Goal: Task Accomplishment & Management: Complete application form

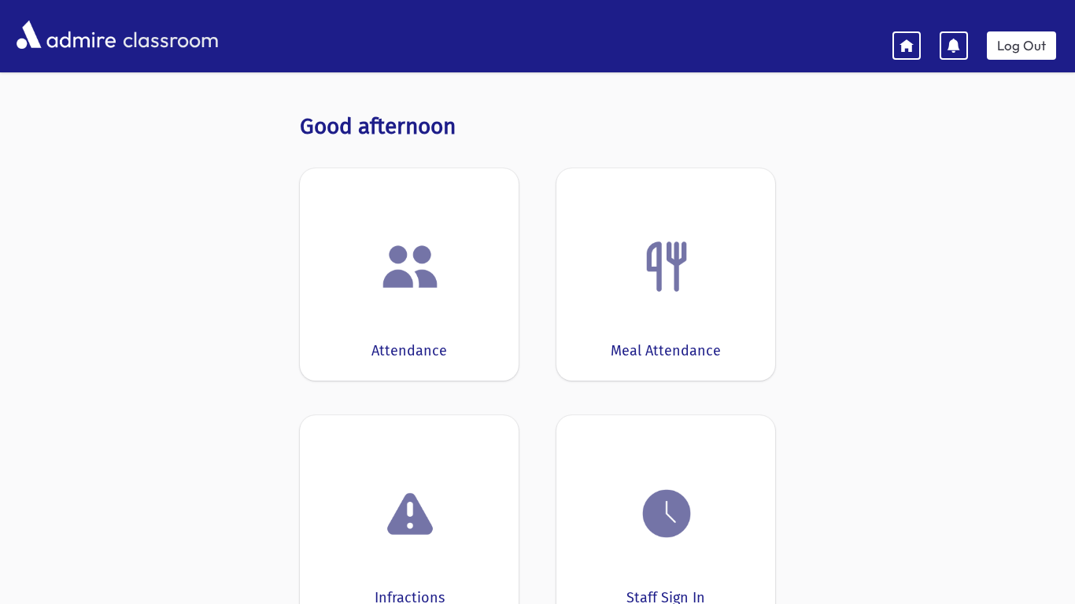
click at [479, 305] on div "Attendance" at bounding box center [409, 274] width 219 height 212
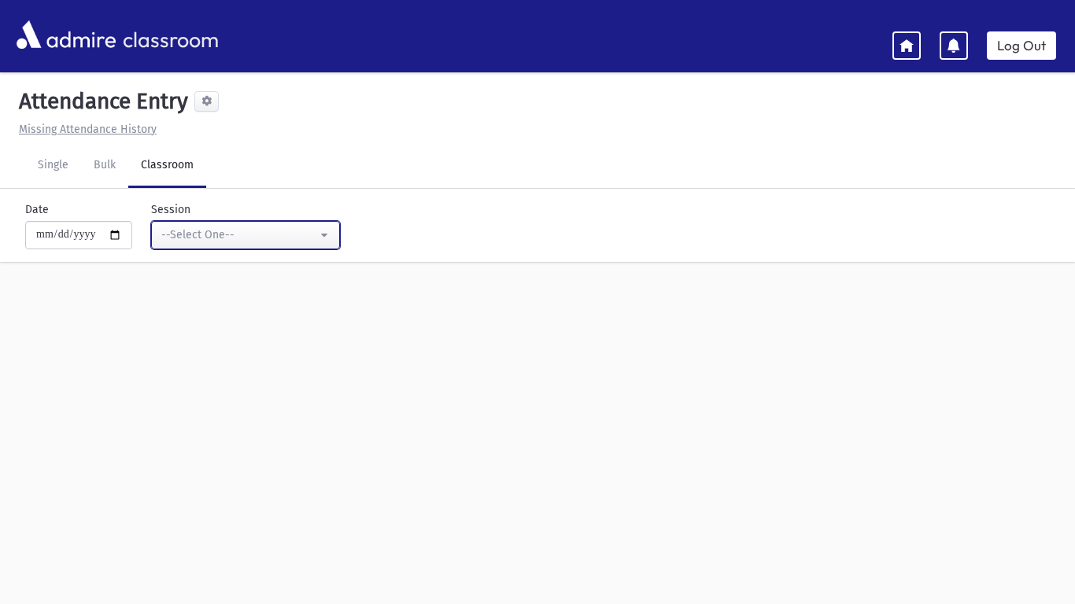
click at [193, 238] on div "--Select One--" at bounding box center [239, 235] width 156 height 17
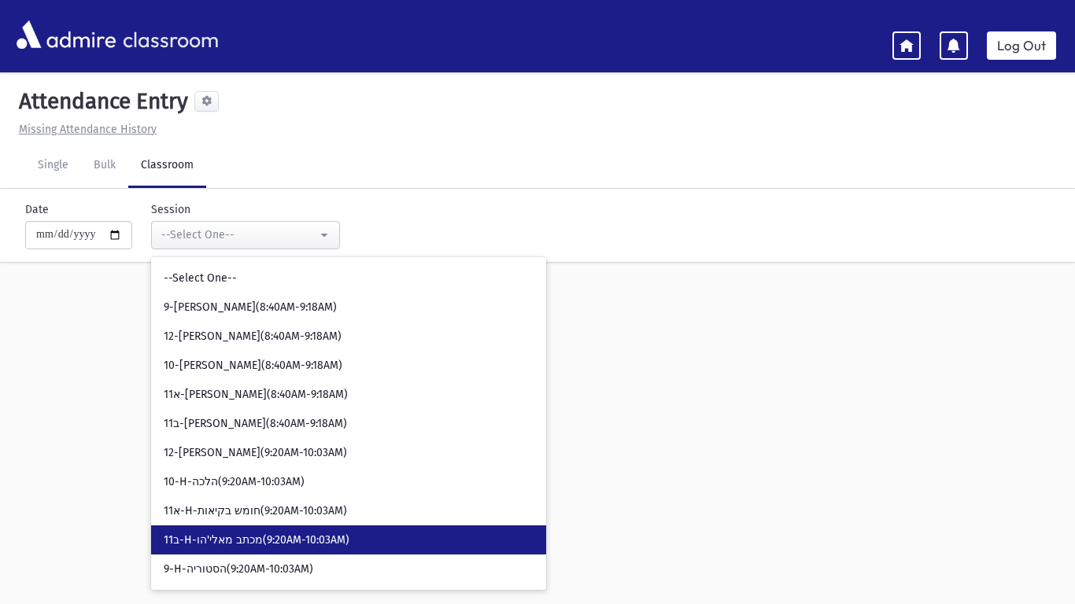
click at [253, 536] on span "11ב-H-מכתב מאלי'הו(9:20AM-10:03AM)" at bounding box center [257, 541] width 186 height 16
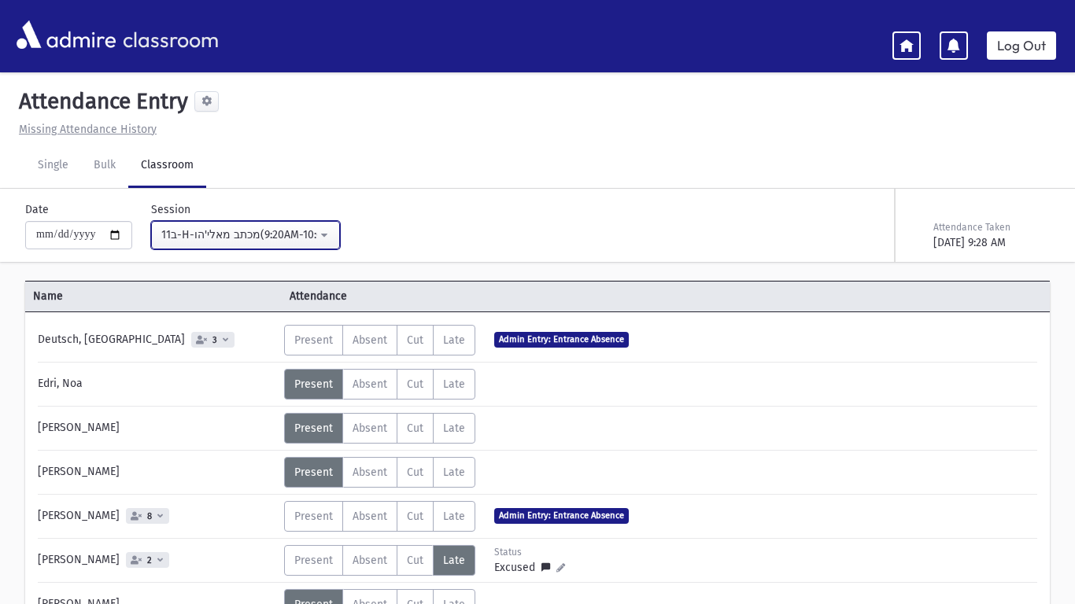
click at [227, 230] on div "11ב-H-מכתב מאלי'הו(9:20AM-10:03AM)" at bounding box center [239, 235] width 156 height 17
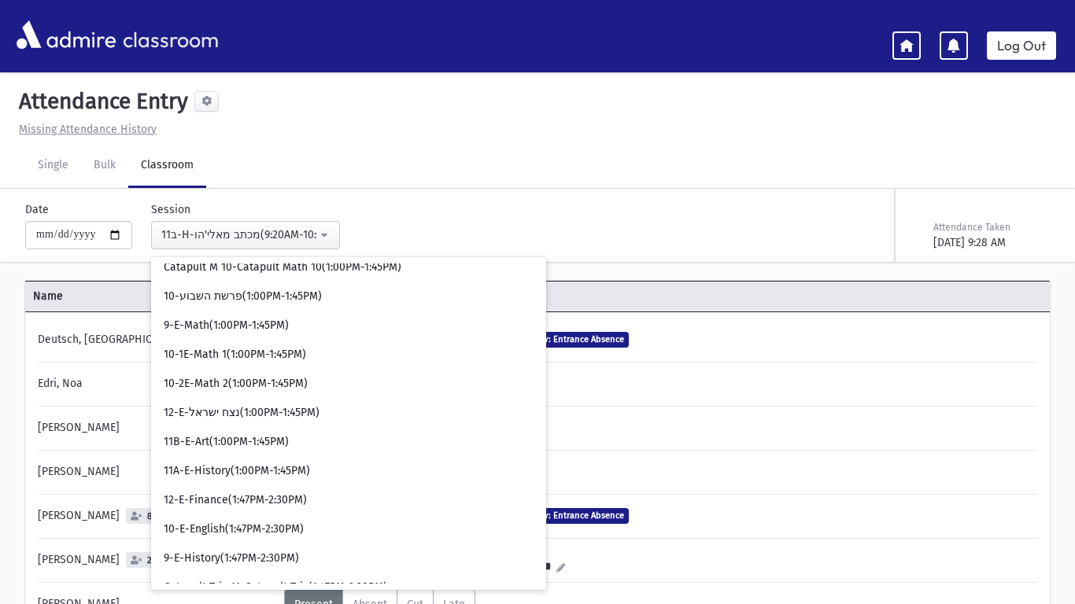
scroll to position [1060, 0]
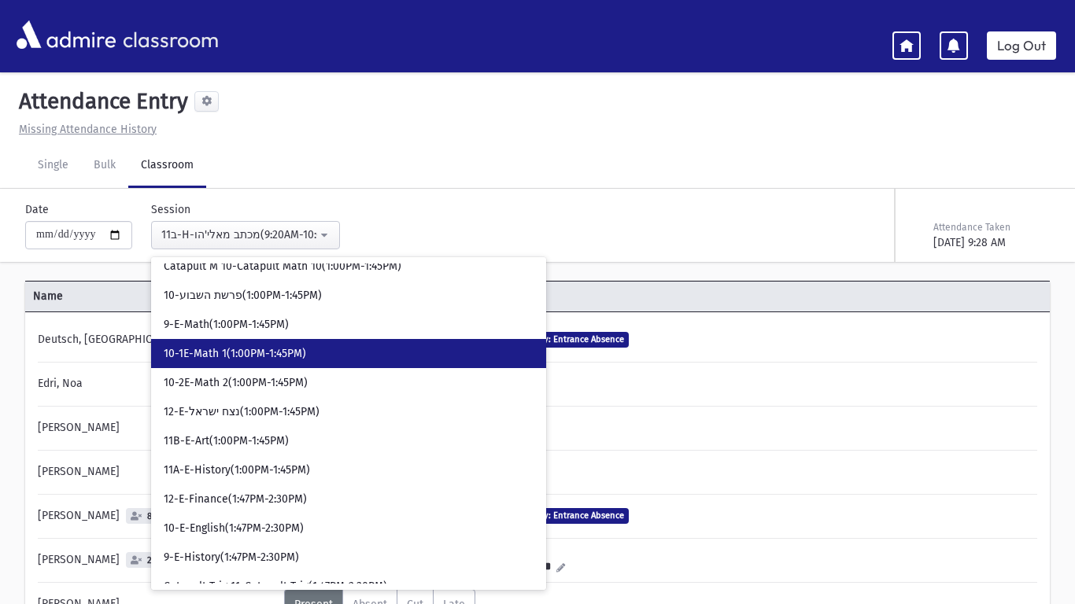
click at [287, 360] on span "10-1E-Math 1(1:00PM-1:45PM)" at bounding box center [235, 354] width 142 height 16
select select "*****"
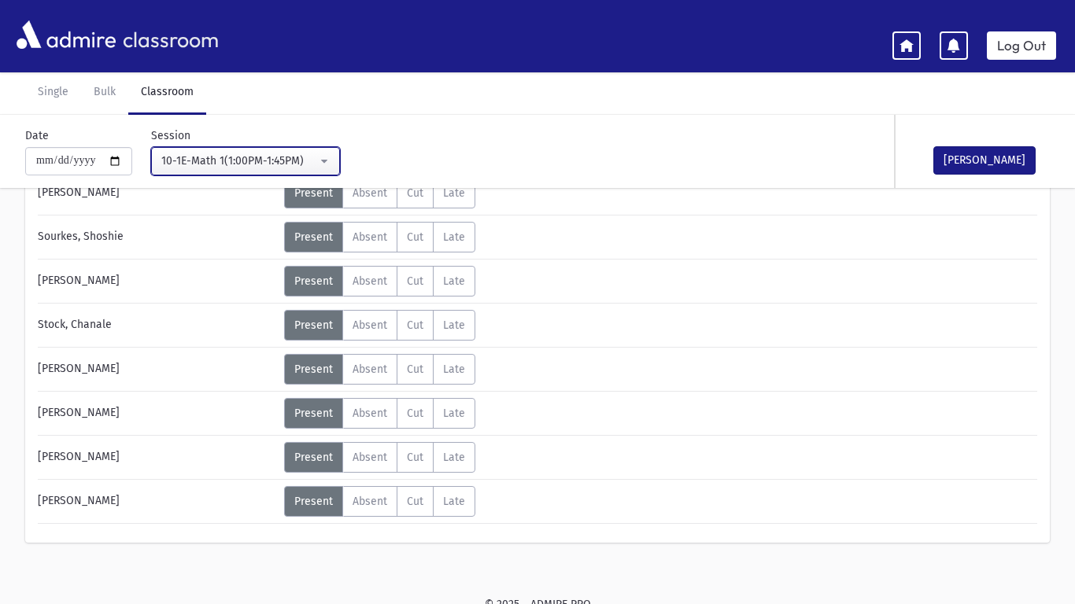
scroll to position [370, 0]
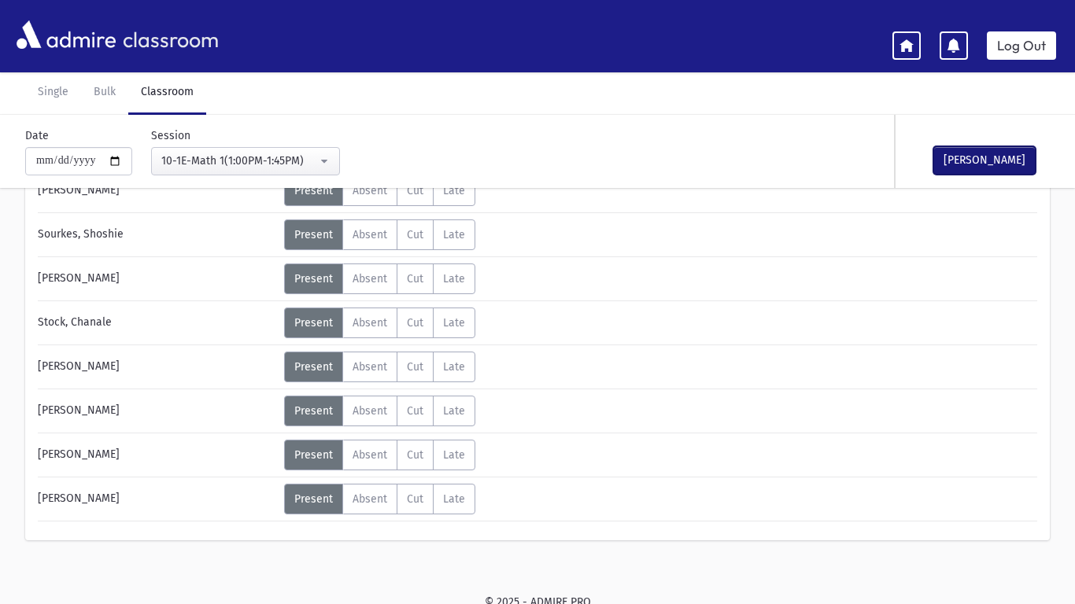
click at [1008, 161] on button "[PERSON_NAME]" at bounding box center [984, 160] width 102 height 28
click at [1039, 40] on link "Log Out" at bounding box center [1021, 45] width 69 height 28
